Goal: Communication & Community: Answer question/provide support

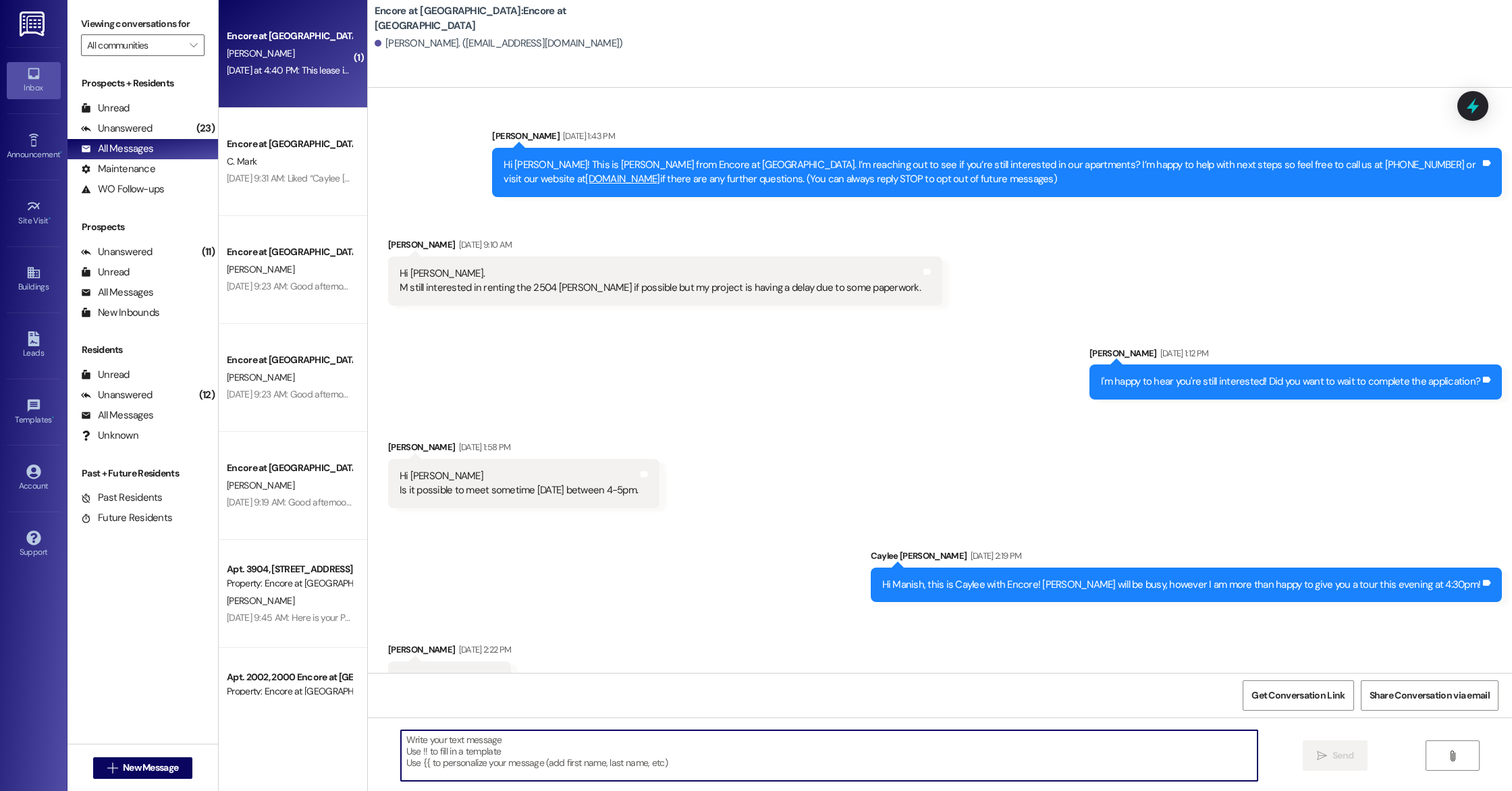
scroll to position [1657, 0]
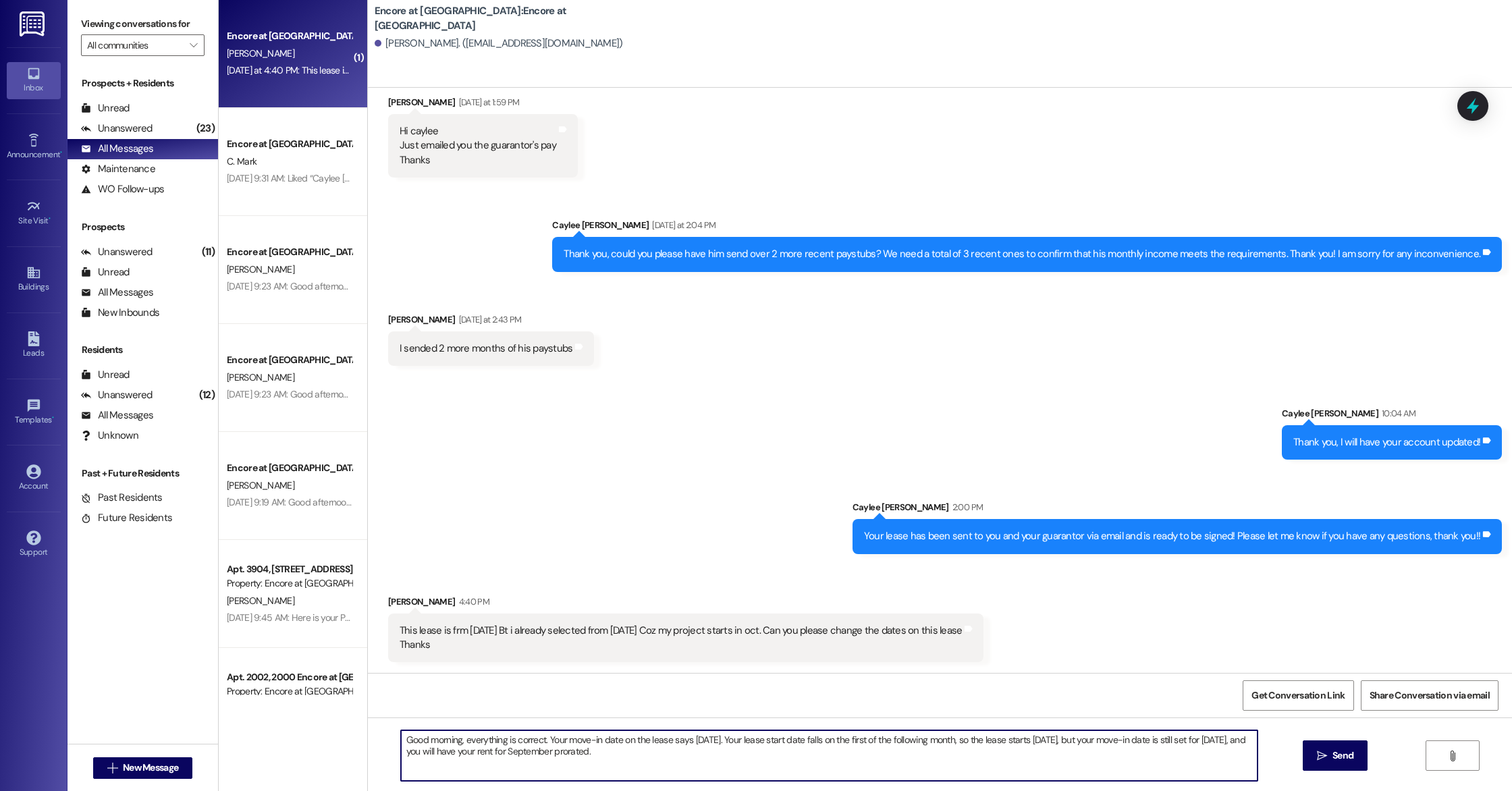
click at [558, 753] on textarea "Good morning, everything is correct. Your move-in date on the lease says Septem…" at bounding box center [830, 755] width 857 height 50
type textarea "Good morning, everything is correct. Your move-in date on the lease says [DATE]…"
click at [700, 761] on textarea "Good morning, everything is correct. Your move-in date on the lease says [DATE]…" at bounding box center [830, 755] width 857 height 50
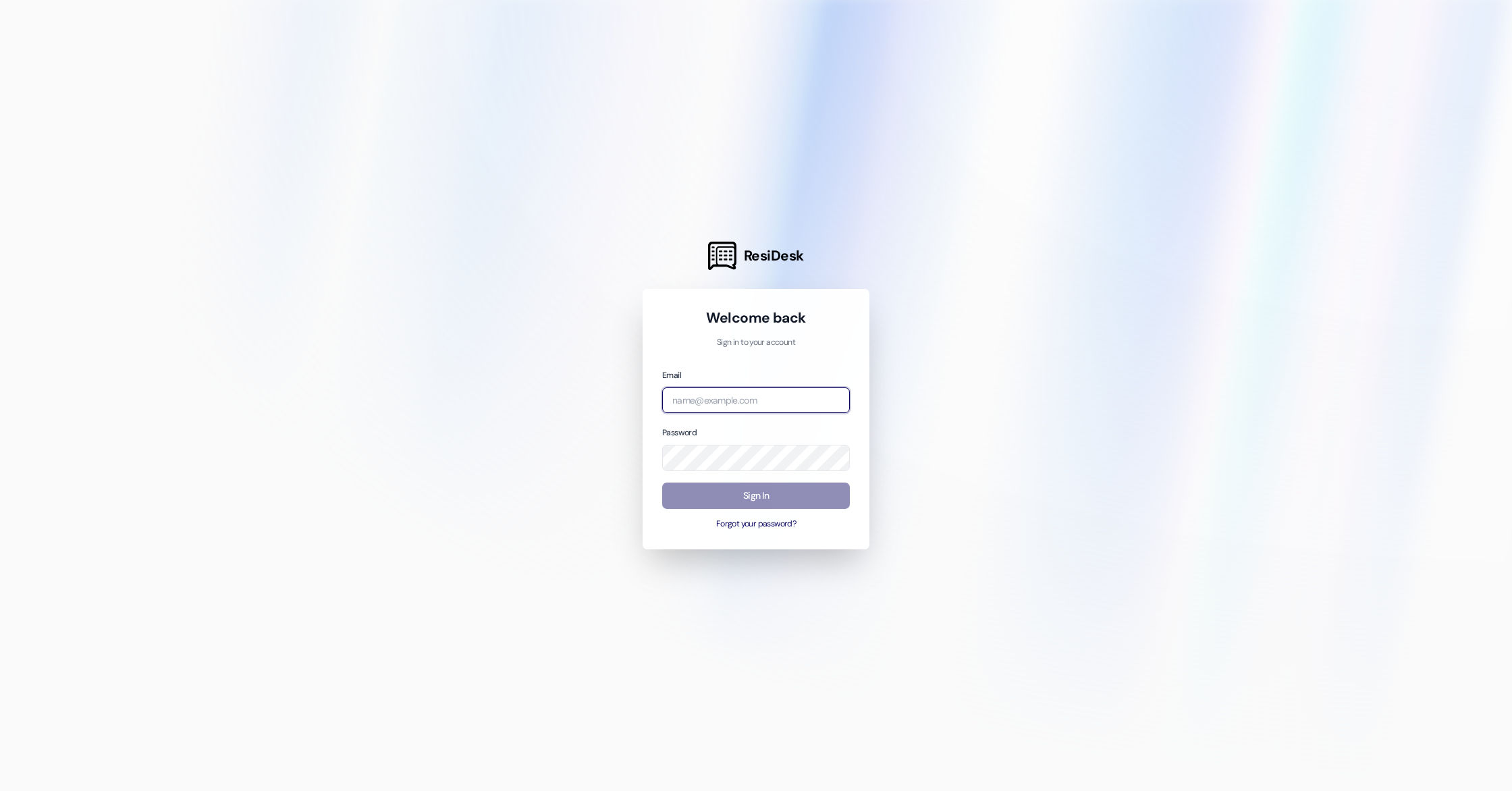
type input "[EMAIL_ADDRESS][DOMAIN_NAME]"
click at [787, 493] on button "Sign In" at bounding box center [756, 495] width 188 height 26
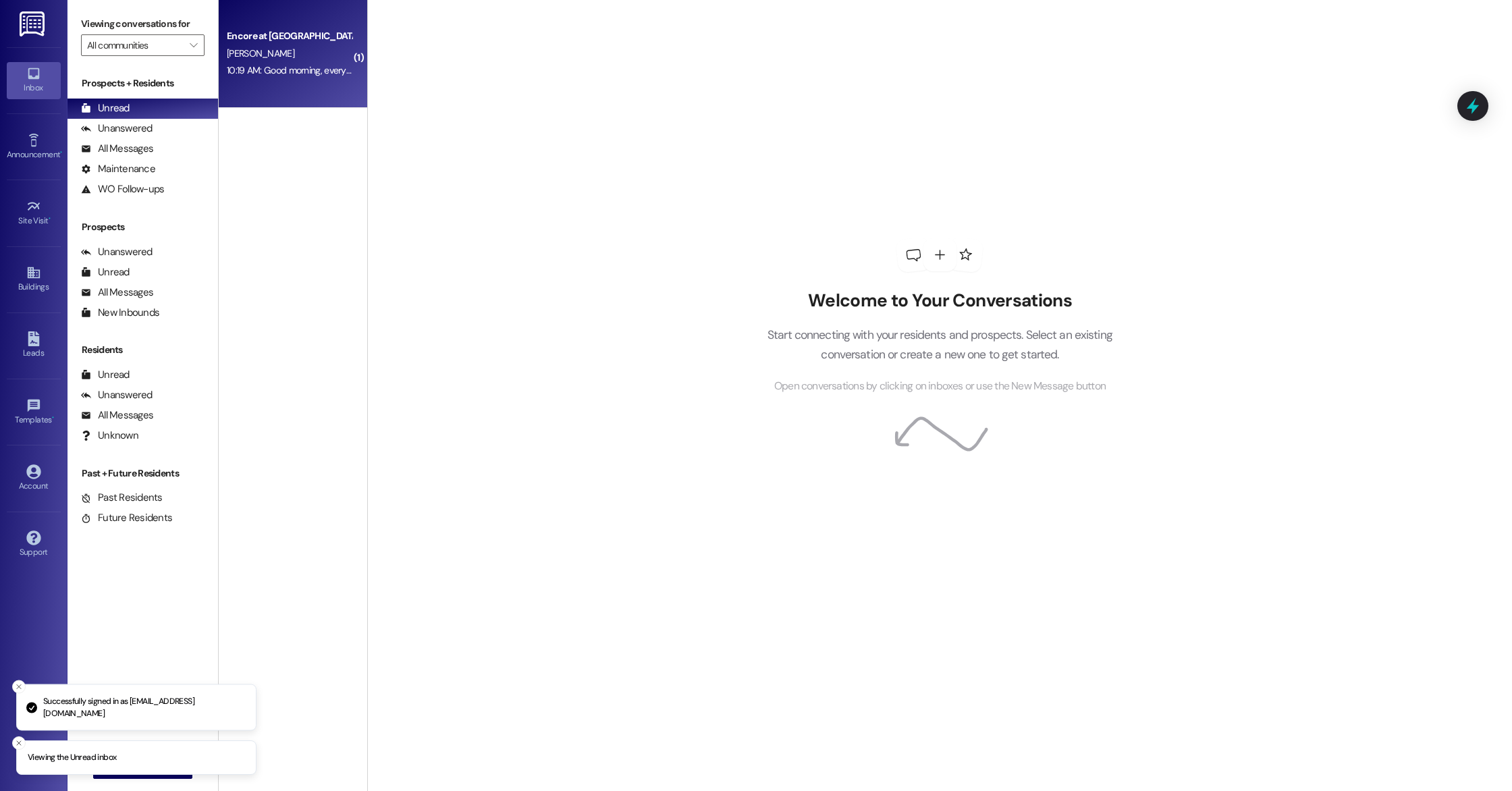
click at [307, 81] on div "Encore at [GEOGRAPHIC_DATA] [PERSON_NAME] 10:19 AM: Good morning, everything is…" at bounding box center [293, 54] width 149 height 108
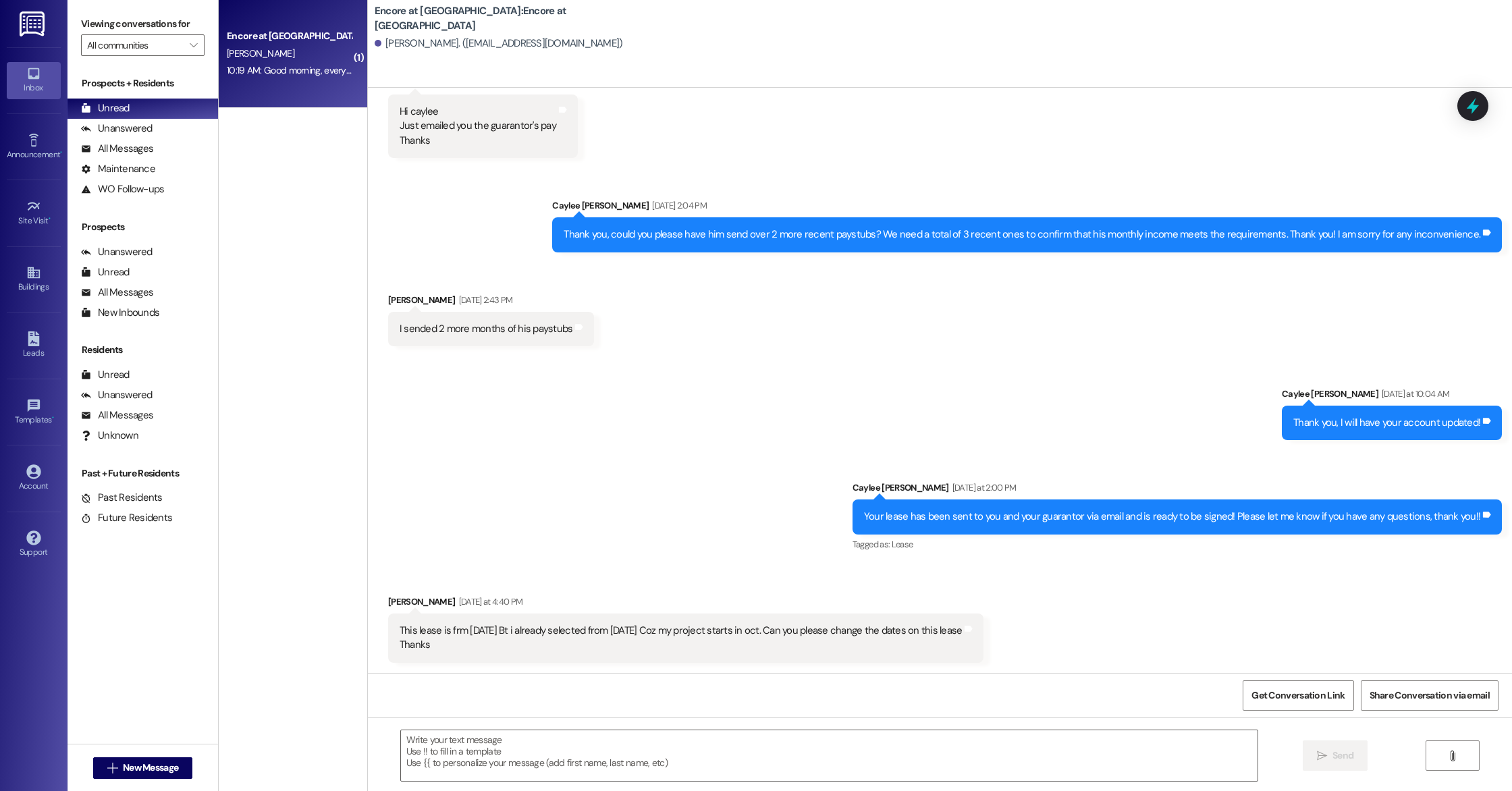
scroll to position [1806, 0]
